Goal: Information Seeking & Learning: Learn about a topic

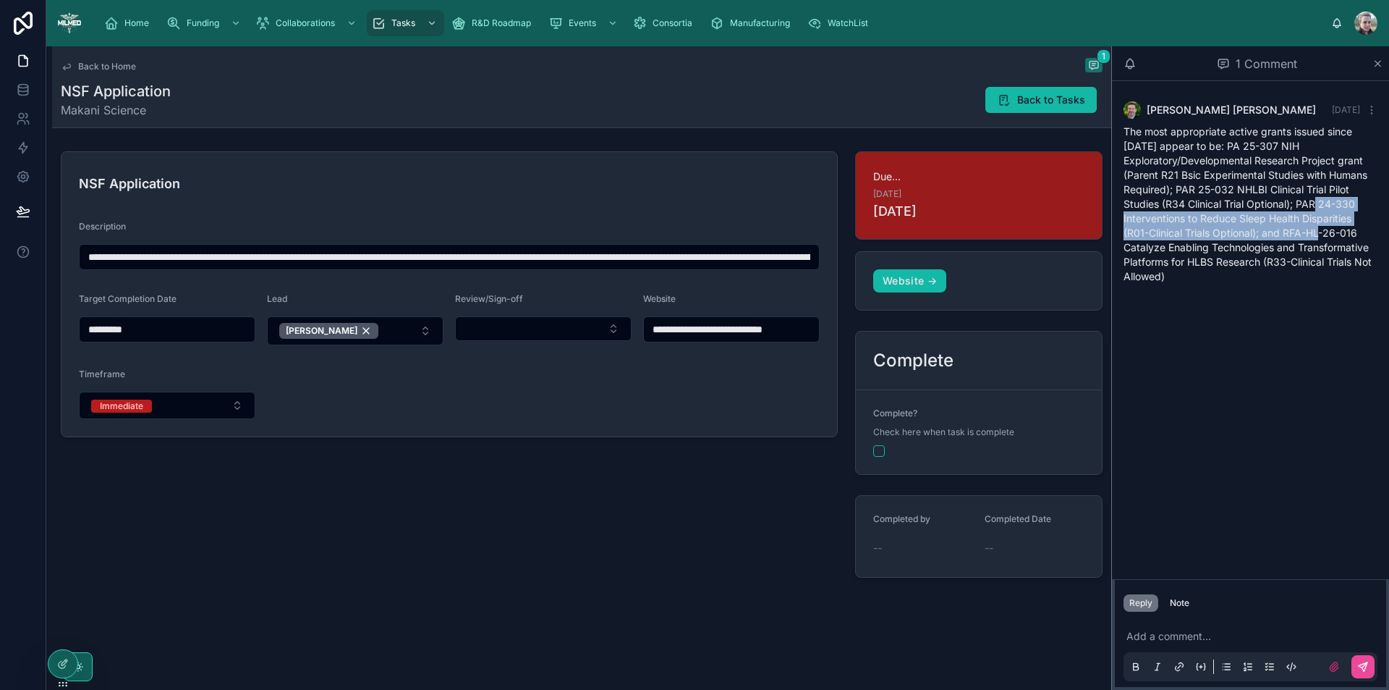
drag, startPoint x: 1315, startPoint y: 205, endPoint x: 1323, endPoint y: 240, distance: 35.6
click at [1323, 240] on div "The most appropriate active grants issued since 1/1/24 appear to be: PA 25-307 …" at bounding box center [1251, 203] width 254 height 159
click at [742, 260] on input "**********" at bounding box center [450, 257] width 740 height 20
drag, startPoint x: 742, startPoint y: 262, endPoint x: 893, endPoint y: 260, distance: 151.2
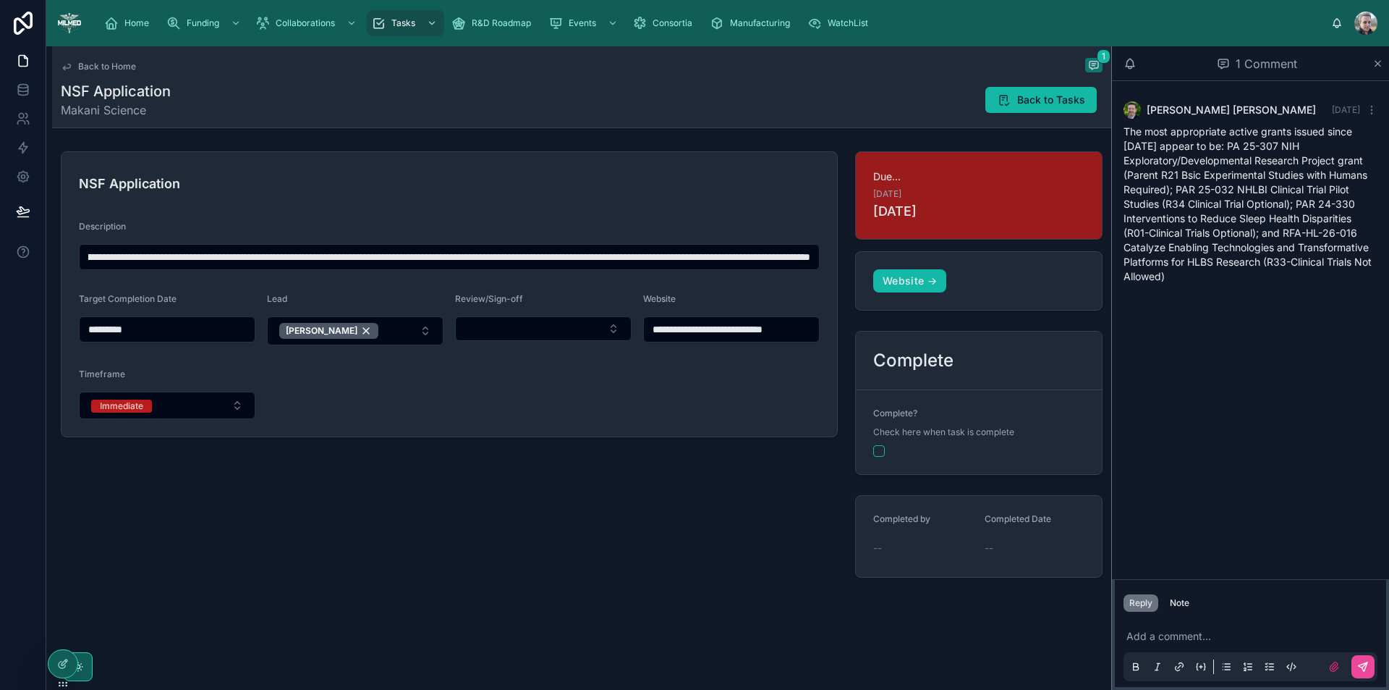
click at [893, 260] on div "**********" at bounding box center [581, 364] width 1059 height 438
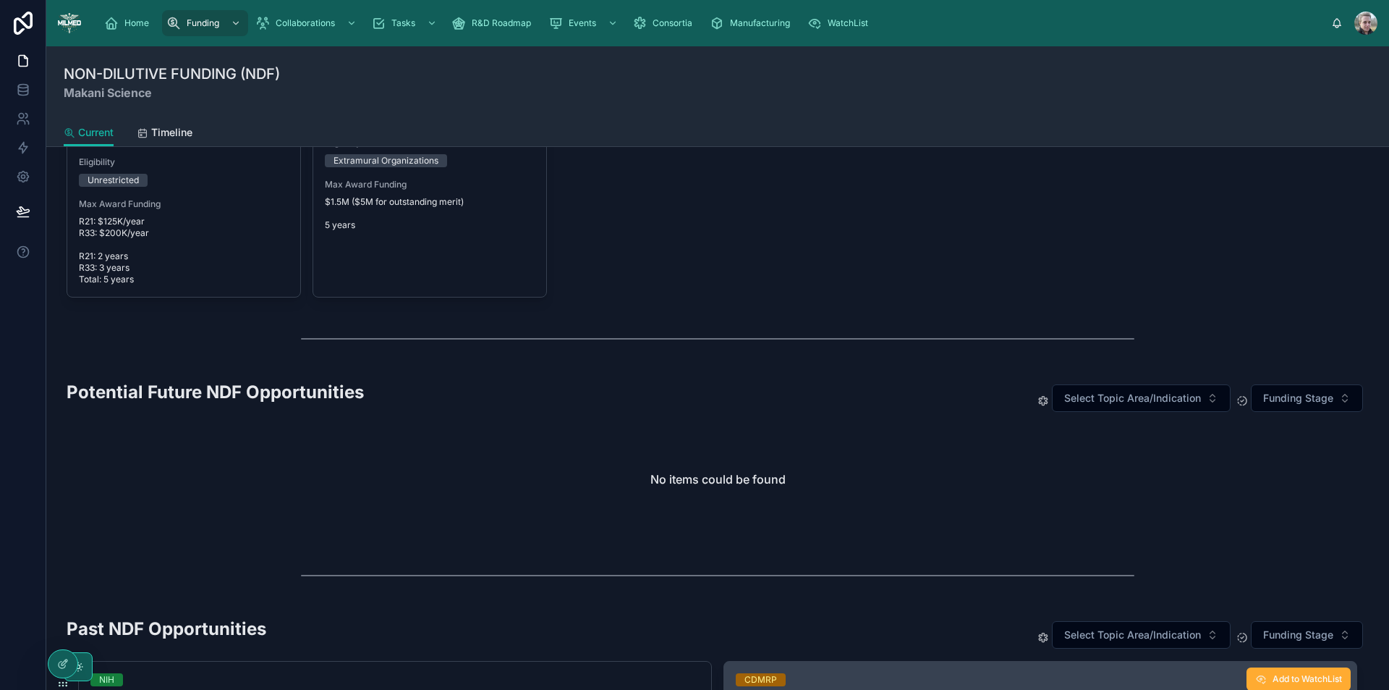
scroll to position [1302, 0]
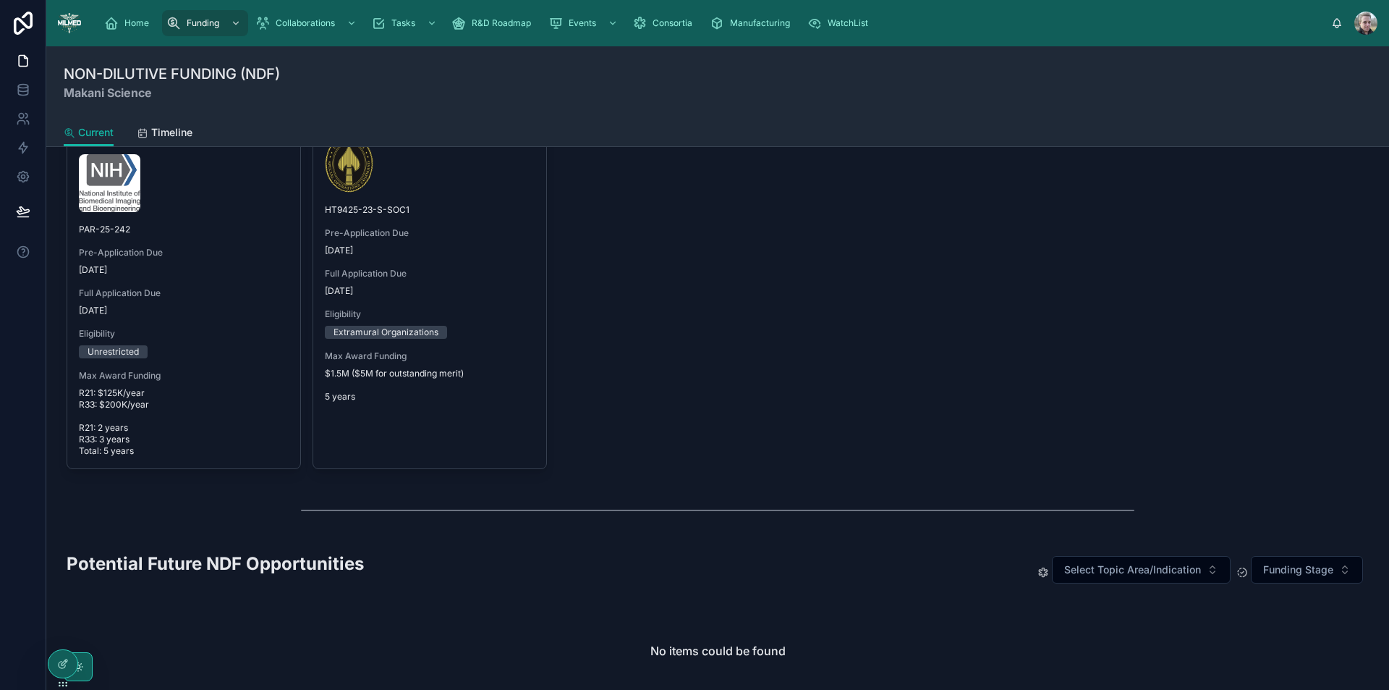
scroll to position [1447, 0]
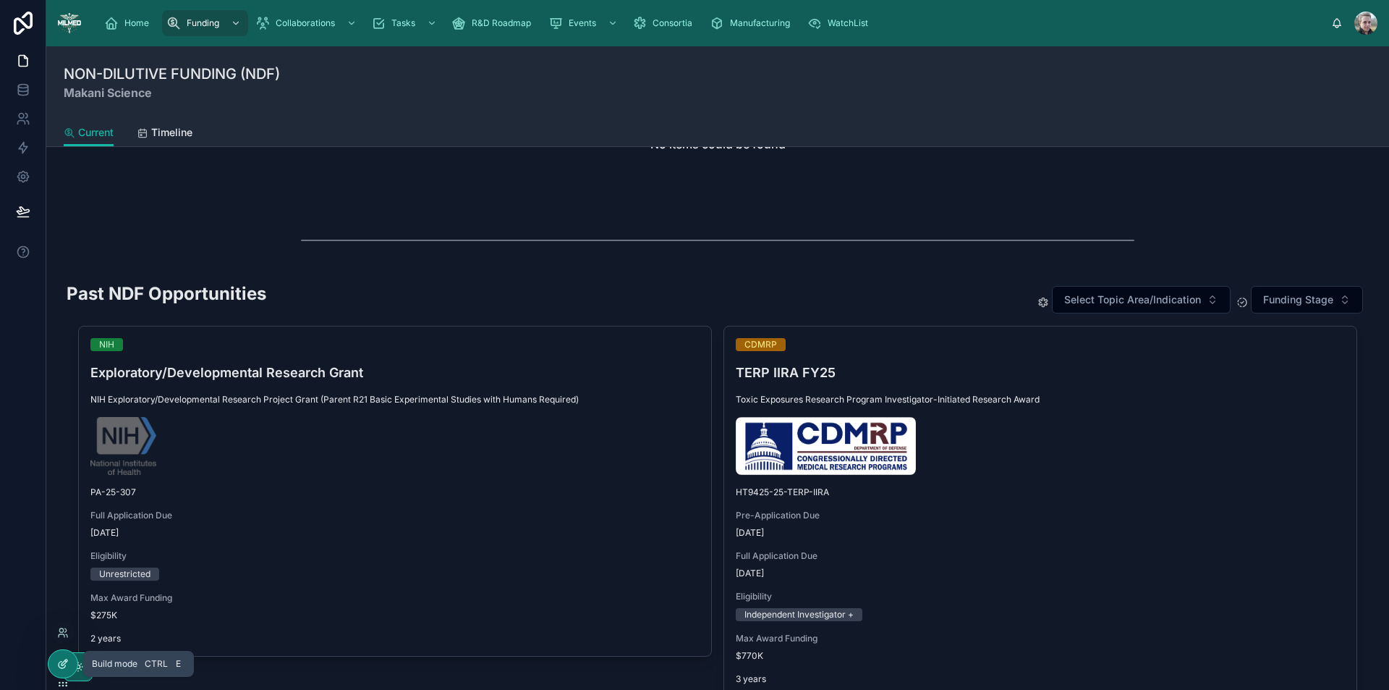
click at [59, 665] on icon at bounding box center [63, 664] width 12 height 12
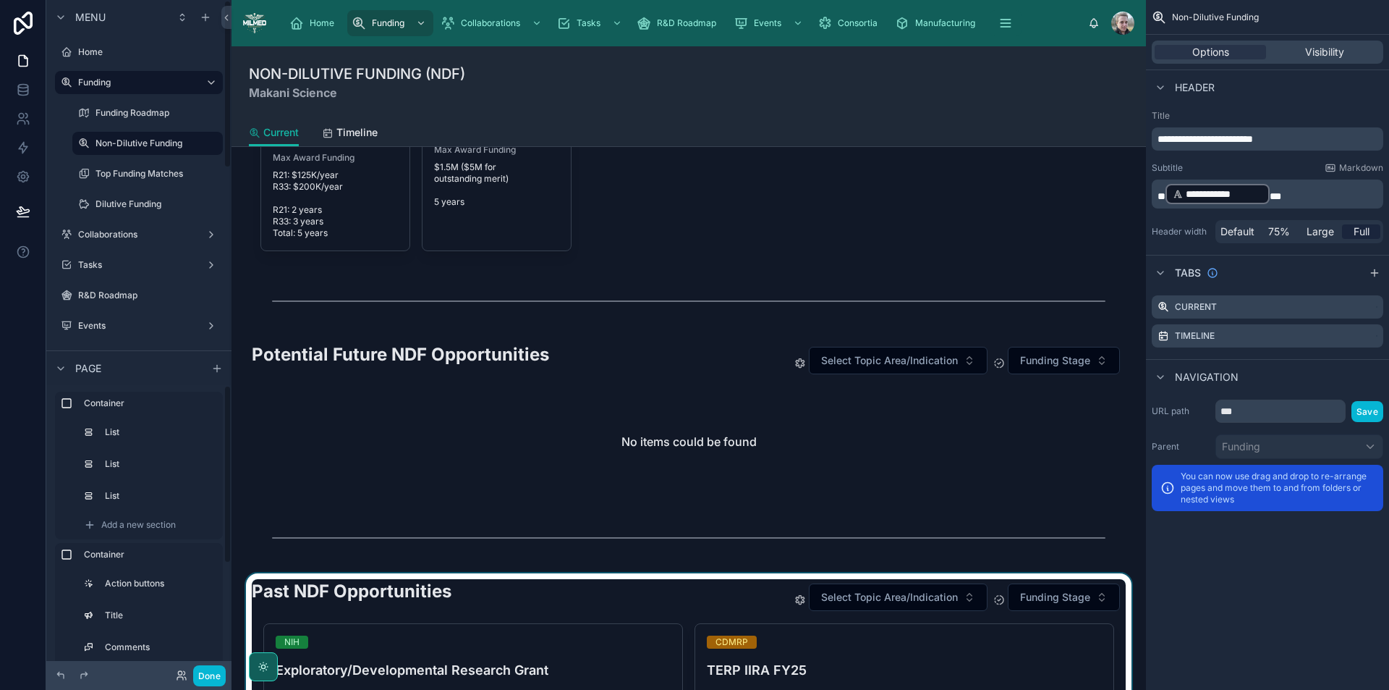
scroll to position [1809, 0]
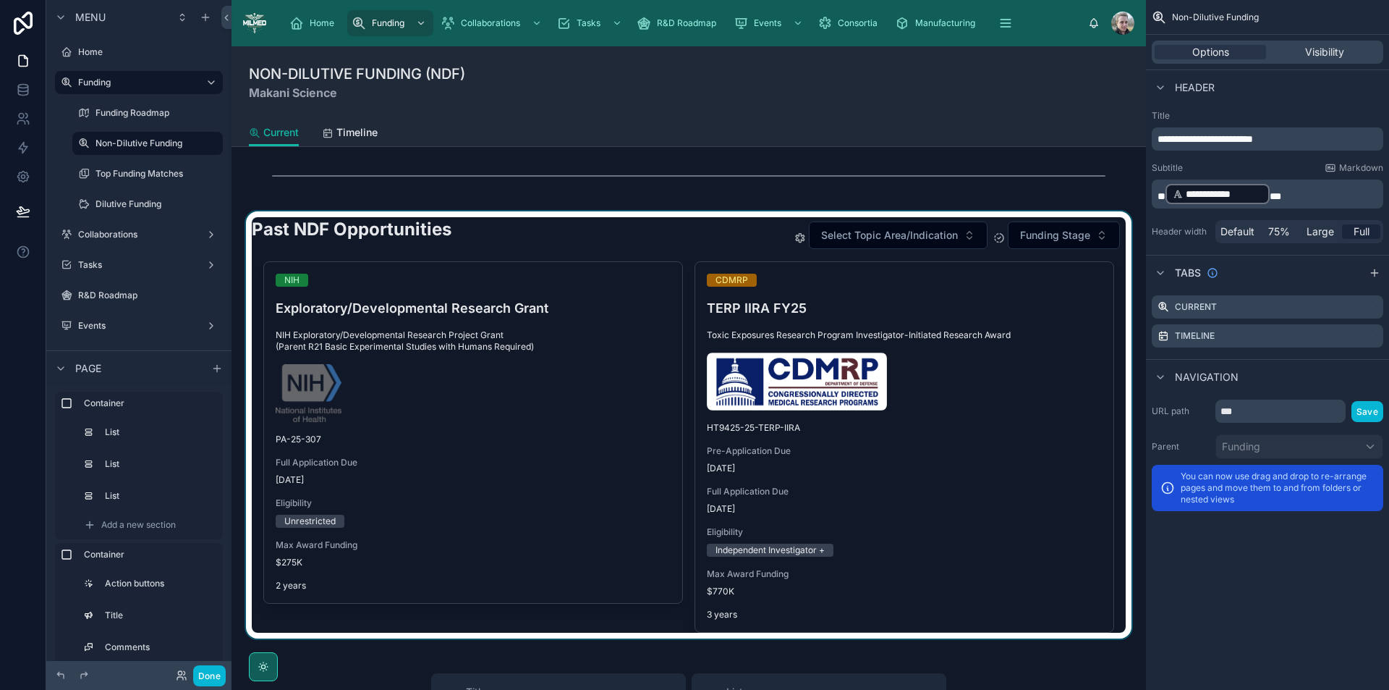
click at [636, 222] on div at bounding box center [688, 424] width 891 height 427
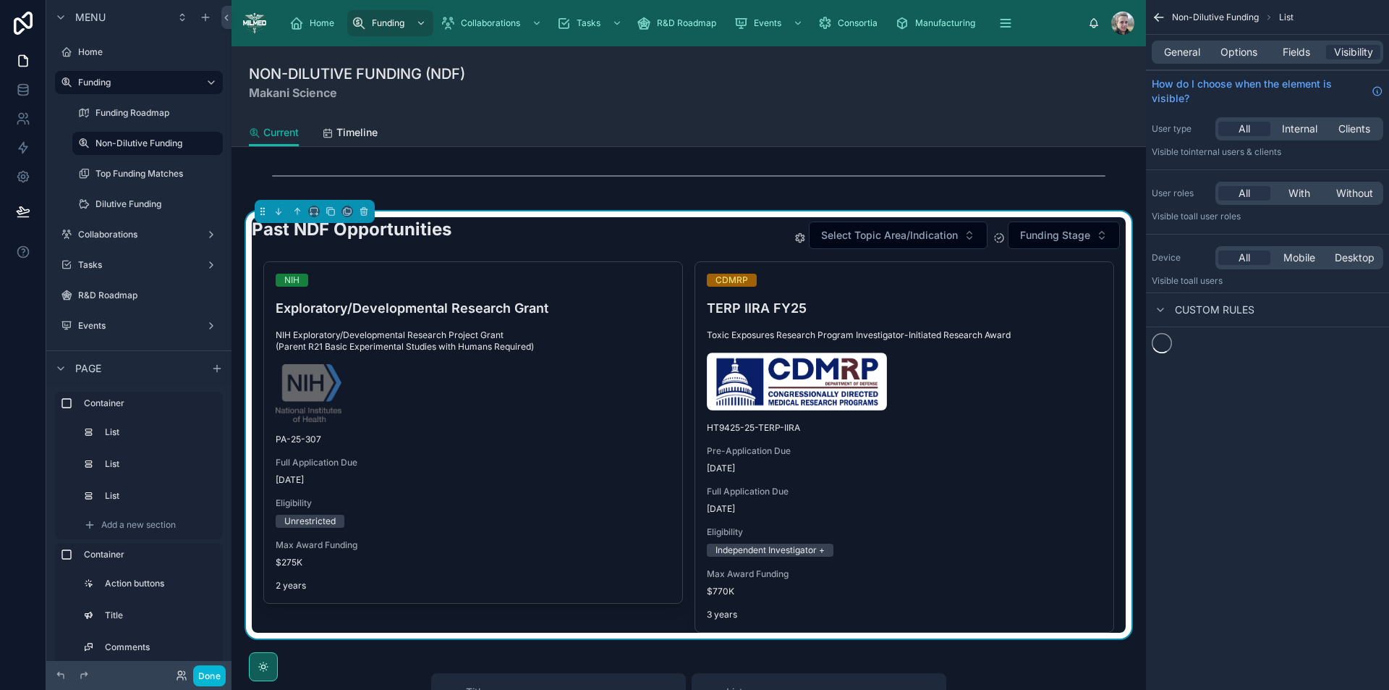
scroll to position [805, 0]
click at [641, 229] on div "Past NDF Opportunities Select Topic Area/Indication Funding Stage" at bounding box center [689, 234] width 874 height 35
click at [1233, 49] on span "Options" at bounding box center [1239, 52] width 37 height 14
